Goal: Task Accomplishment & Management: Manage account settings

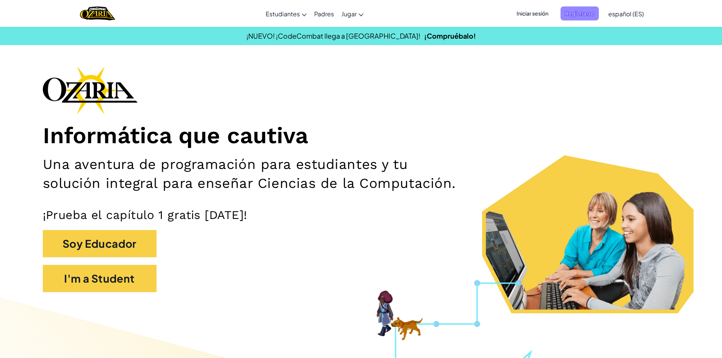
click at [561, 11] on span "Registrarse" at bounding box center [579, 13] width 38 height 14
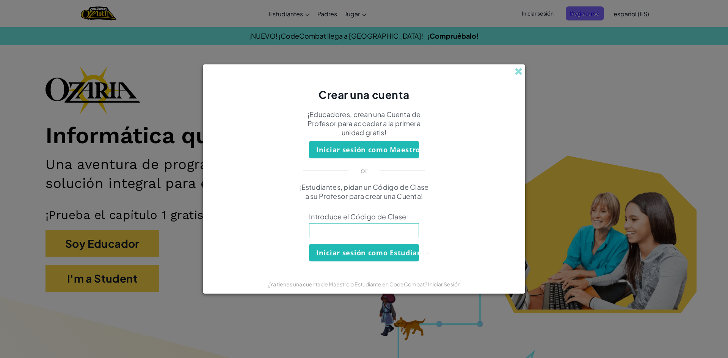
click at [514, 74] on div "Crear una cuenta" at bounding box center [364, 83] width 322 height 38
click at [516, 69] on span at bounding box center [518, 71] width 8 height 8
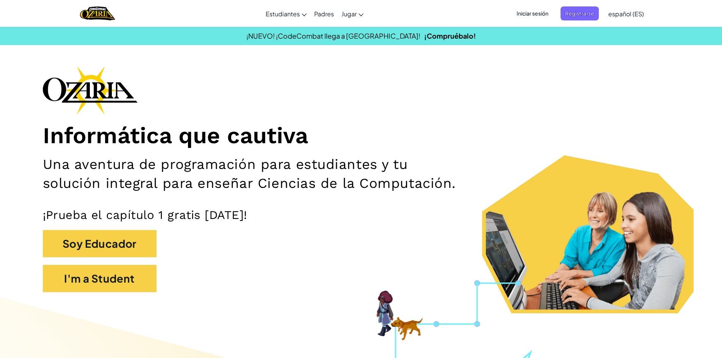
click at [533, 17] on span "Iniciar sesión" at bounding box center [532, 13] width 41 height 14
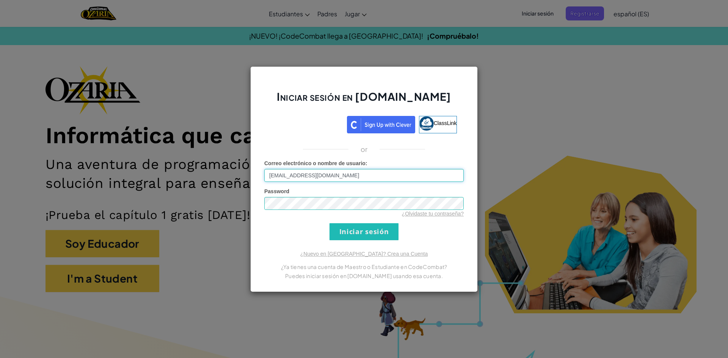
click at [297, 178] on input "[EMAIL_ADDRESS][DOMAIN_NAME]" at bounding box center [363, 175] width 199 height 13
type input "[EMAIL_ADDRESS][DOMAIN_NAME]"
click at [392, 231] on input "Iniciar sesión" at bounding box center [363, 231] width 69 height 17
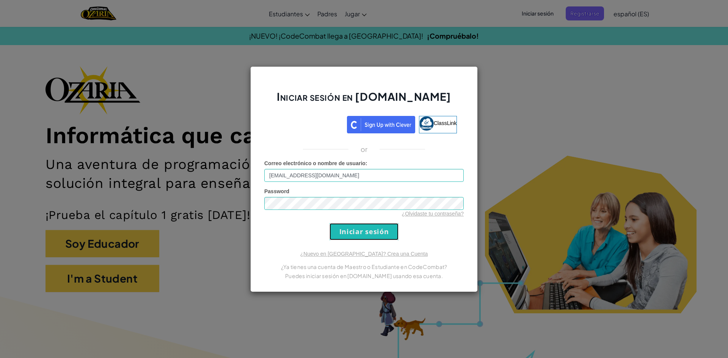
click at [392, 231] on input "Iniciar sesión" at bounding box center [363, 231] width 69 height 17
click at [383, 232] on input "Iniciar sesión" at bounding box center [363, 231] width 69 height 17
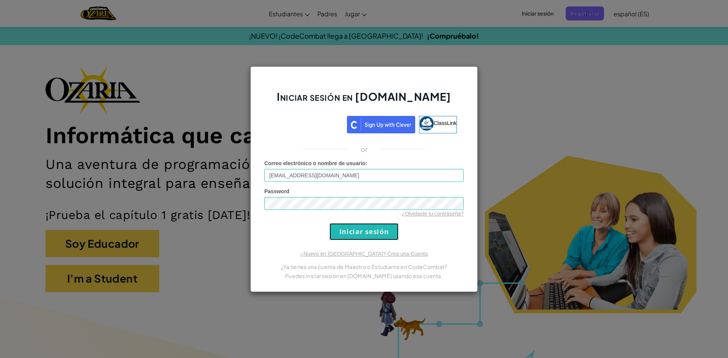
click at [383, 232] on input "Iniciar sesión" at bounding box center [363, 231] width 69 height 17
